Goal: Transaction & Acquisition: Purchase product/service

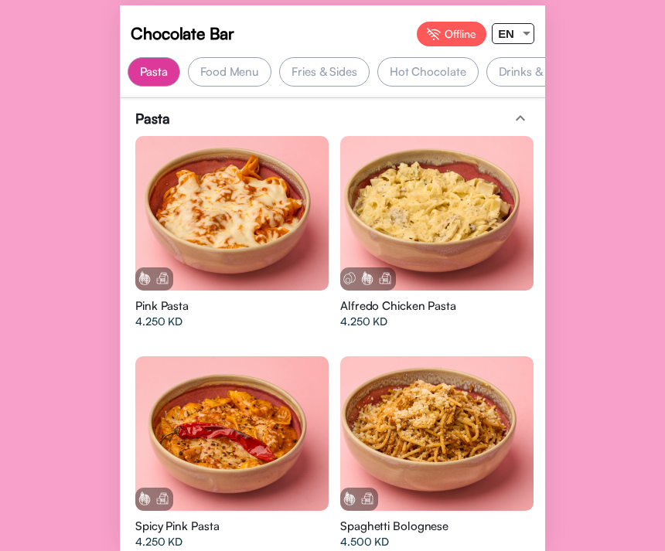
scroll to position [4072, 0]
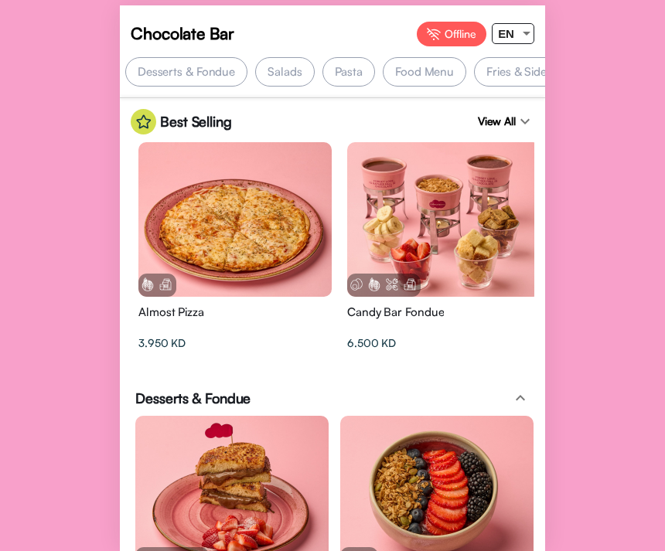
click at [278, 64] on div "Salads" at bounding box center [284, 71] width 59 height 29
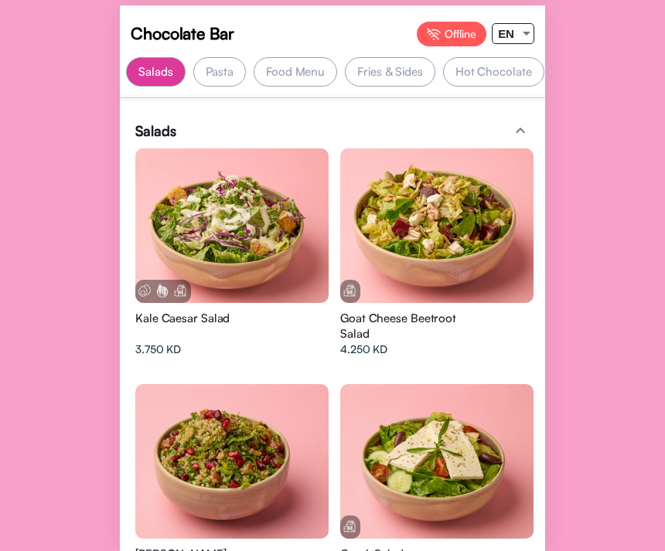
click at [206, 80] on div "Pasta" at bounding box center [219, 71] width 53 height 29
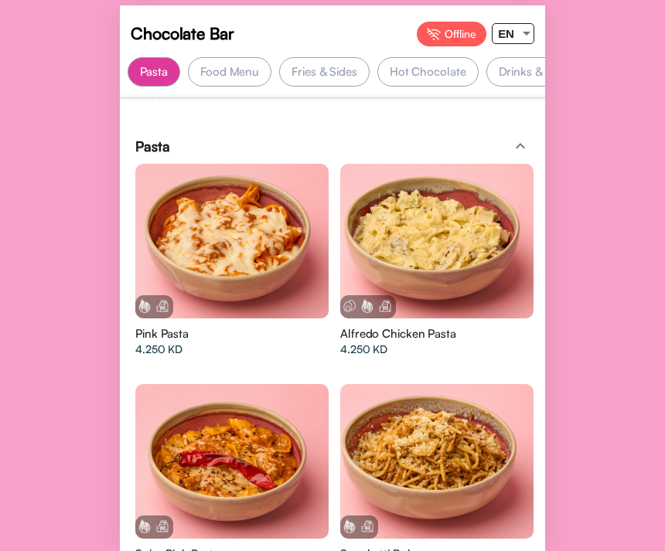
click at [245, 81] on div "Food Menu" at bounding box center [230, 71] width 84 height 29
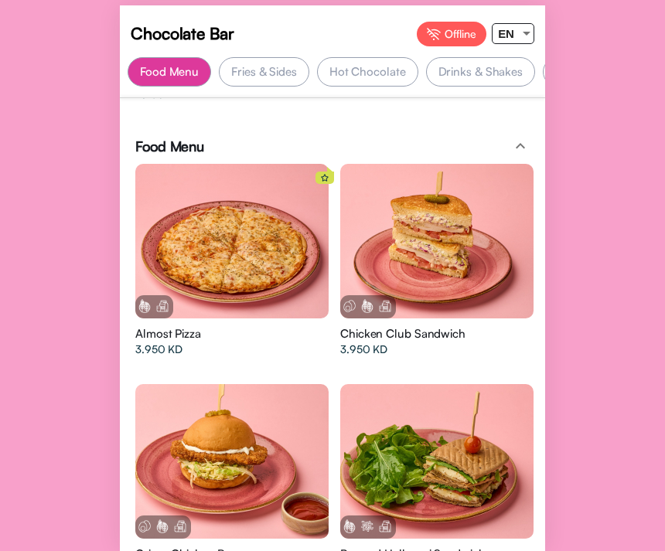
click at [634, 193] on div "Chocolate Bar Offline EN Best Selling Desserts & Fondue Salads Pasta Food Menu …" at bounding box center [332, 275] width 665 height 551
click at [295, 209] on div at bounding box center [231, 241] width 193 height 155
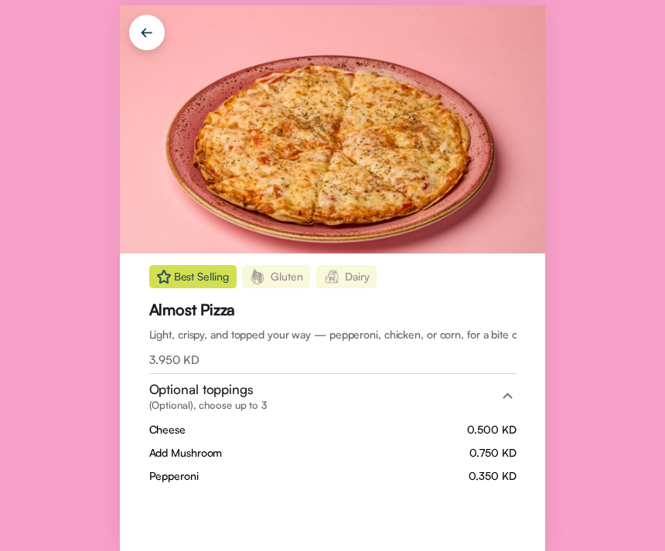
click at [303, 205] on img at bounding box center [332, 129] width 425 height 248
click at [608, 15] on div "Best Selling [GEOGRAPHIC_DATA] [GEOGRAPHIC_DATA] Almost Pizza Light, crispy, an…" at bounding box center [332, 275] width 665 height 551
click at [662, 132] on div "Best Selling [GEOGRAPHIC_DATA] [GEOGRAPHIC_DATA] Almost Pizza Light, crispy, an…" at bounding box center [332, 275] width 665 height 551
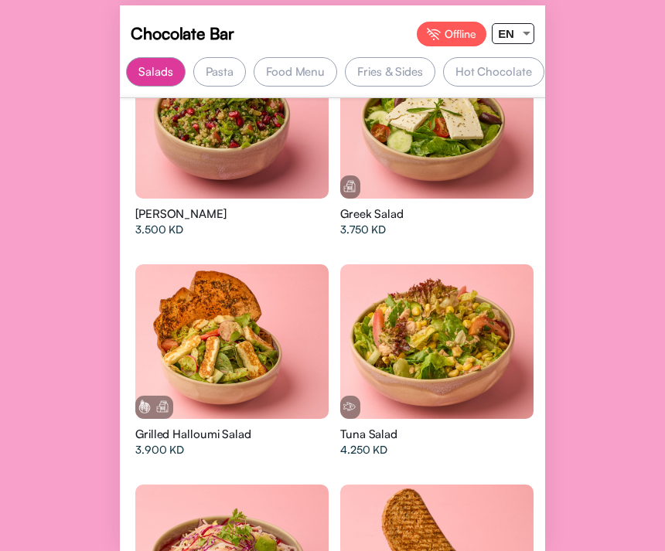
click at [390, 83] on div "Fries & Sides" at bounding box center [390, 71] width 90 height 29
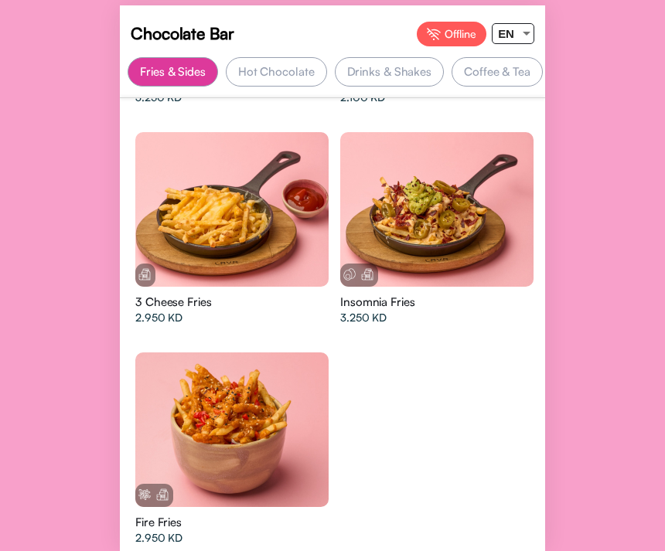
click at [482, 68] on div "Coffee & Tea" at bounding box center [497, 71] width 91 height 29
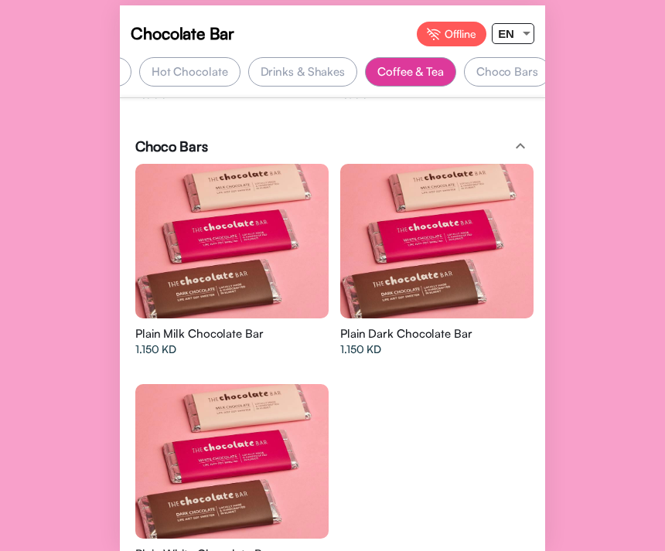
click at [633, 2] on div "Chocolate Bar Offline EN Best Selling Desserts & Fondue Salads Pasta Food Menu …" at bounding box center [332, 275] width 665 height 551
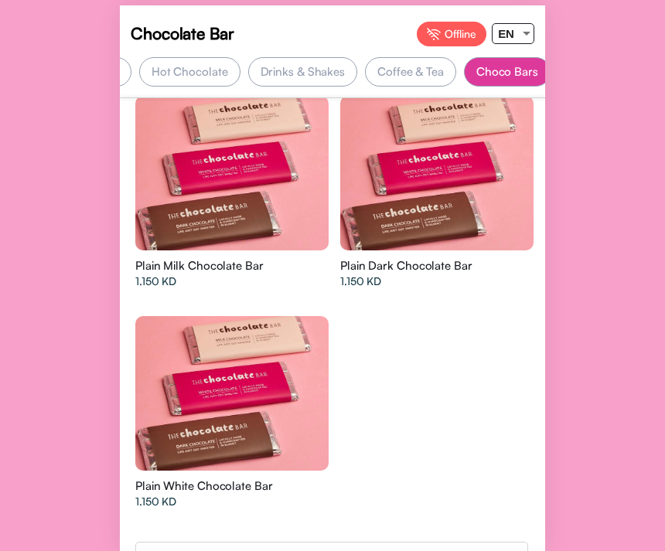
scroll to position [0, 525]
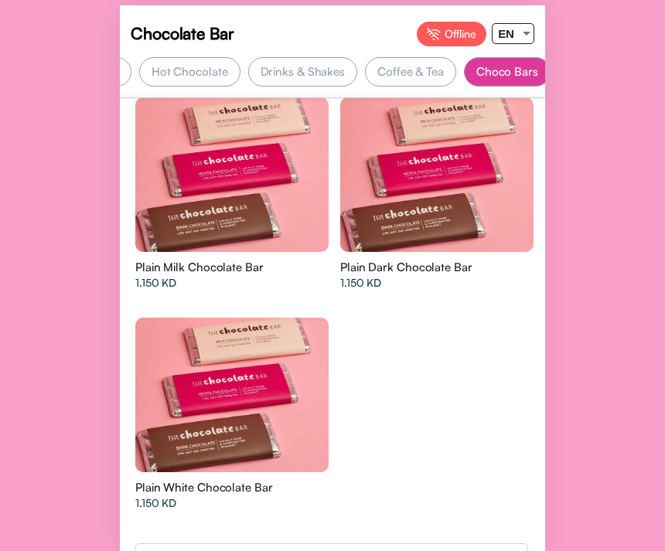
click at [422, 75] on div "Coffee & Tea" at bounding box center [410, 71] width 91 height 29
